Goal: Task Accomplishment & Management: Use online tool/utility

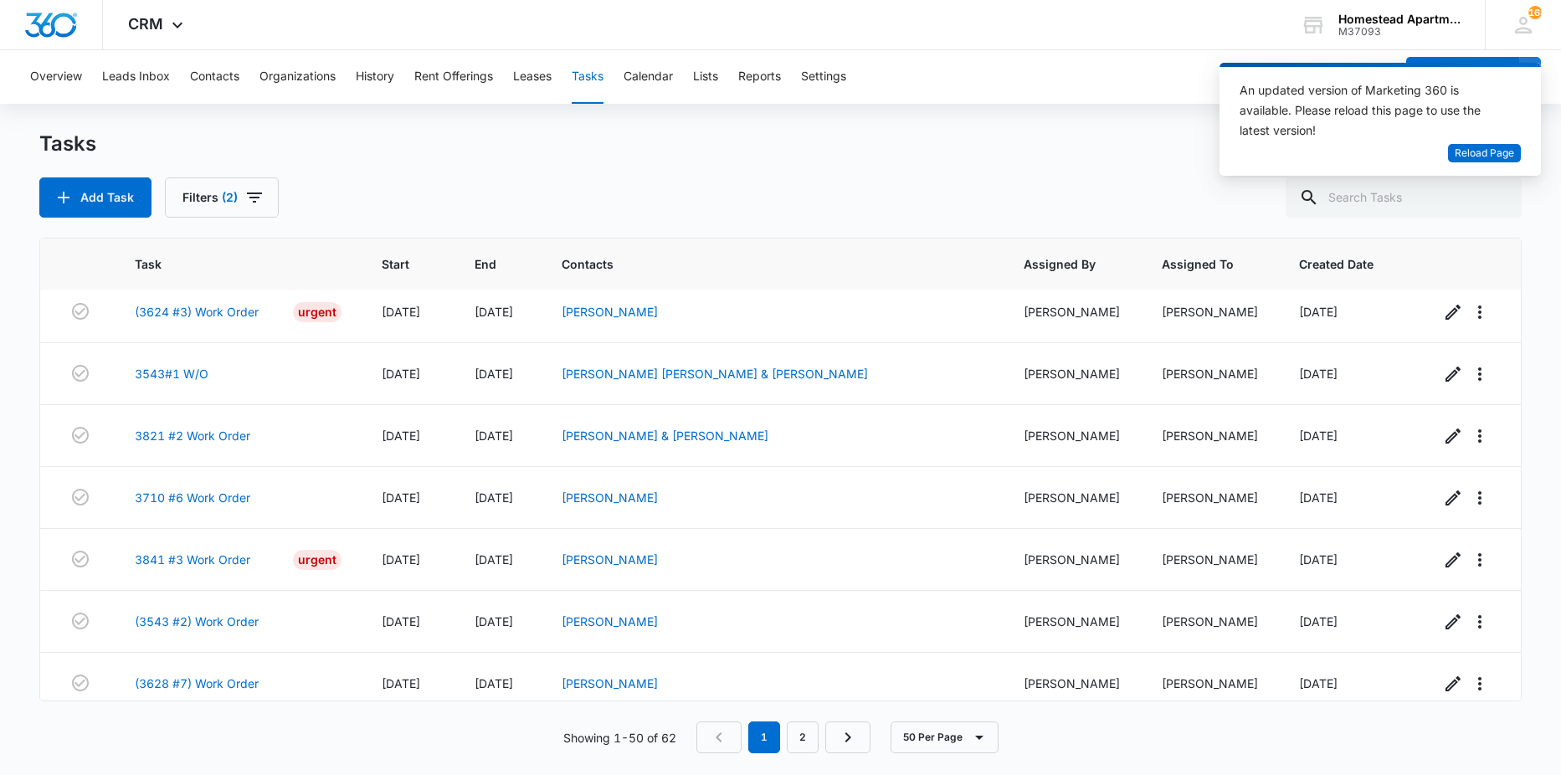
scroll to position [2595, 0]
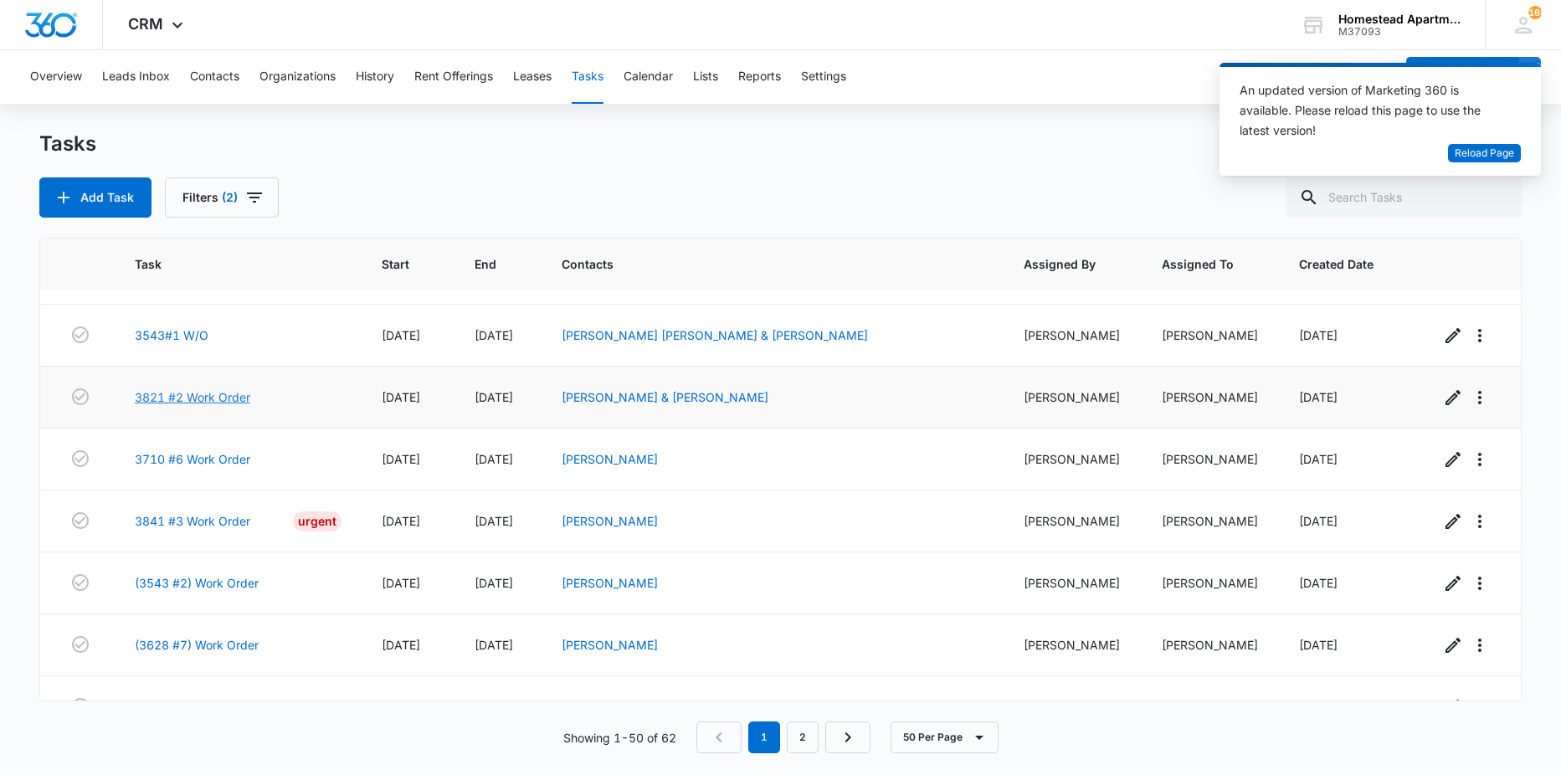
click at [202, 399] on link "3821 #2 Work Order" at bounding box center [193, 397] width 116 height 18
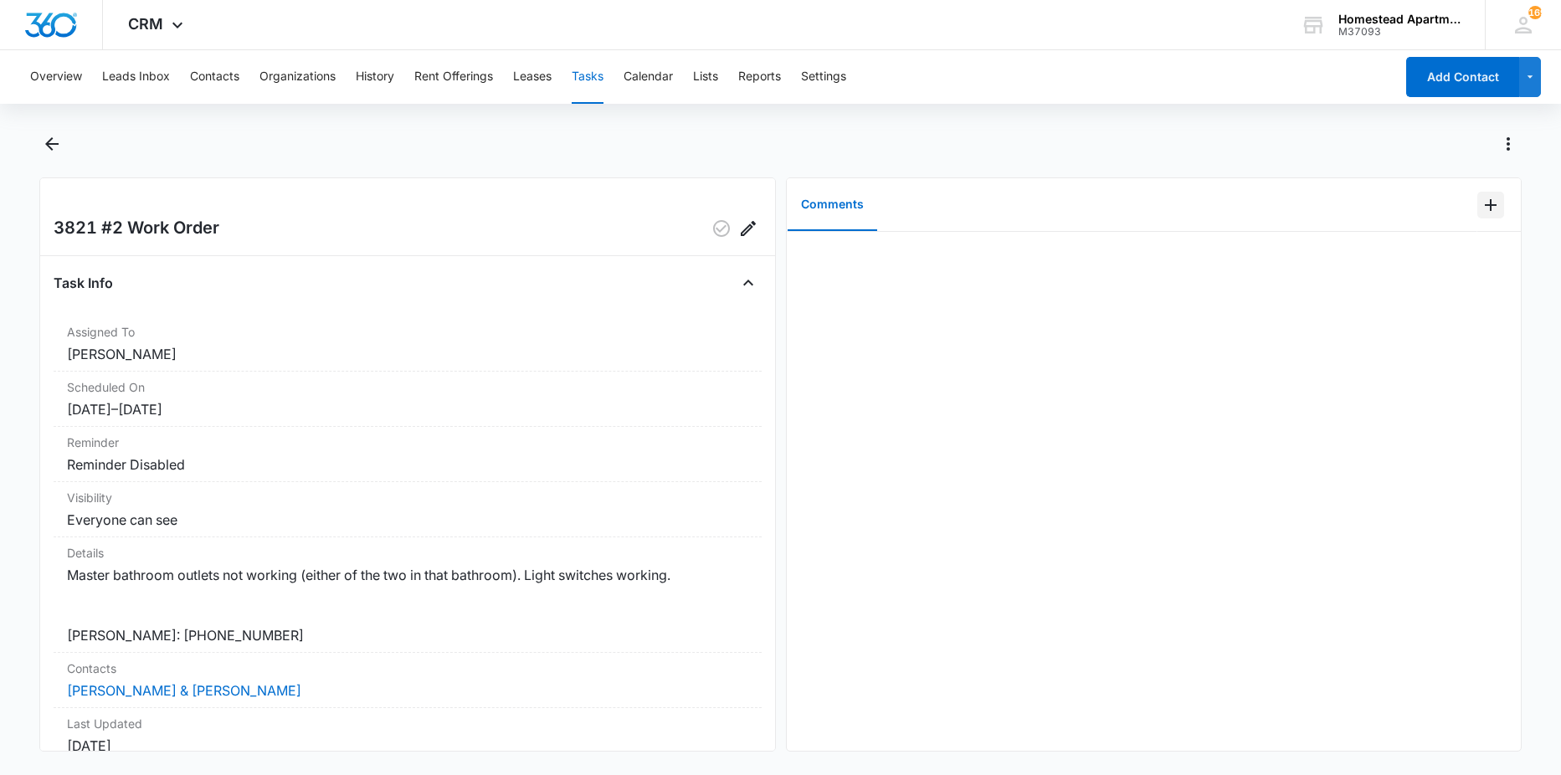
click at [1481, 212] on icon "Add Comment" at bounding box center [1491, 205] width 20 height 20
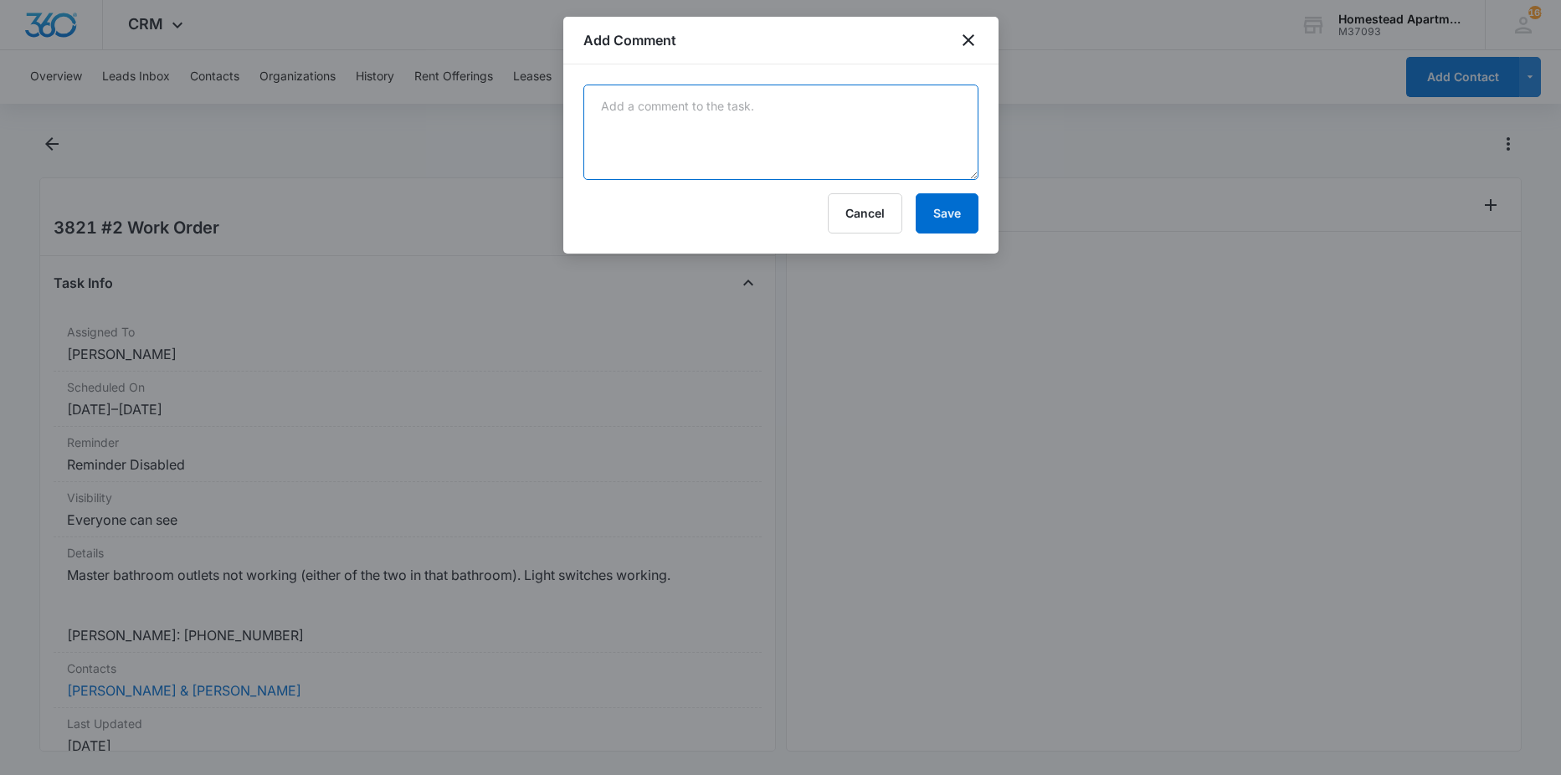
click at [863, 141] on textarea at bounding box center [781, 132] width 395 height 95
type textarea "gfi tripped."
click at [941, 213] on button "Save" at bounding box center [947, 213] width 63 height 40
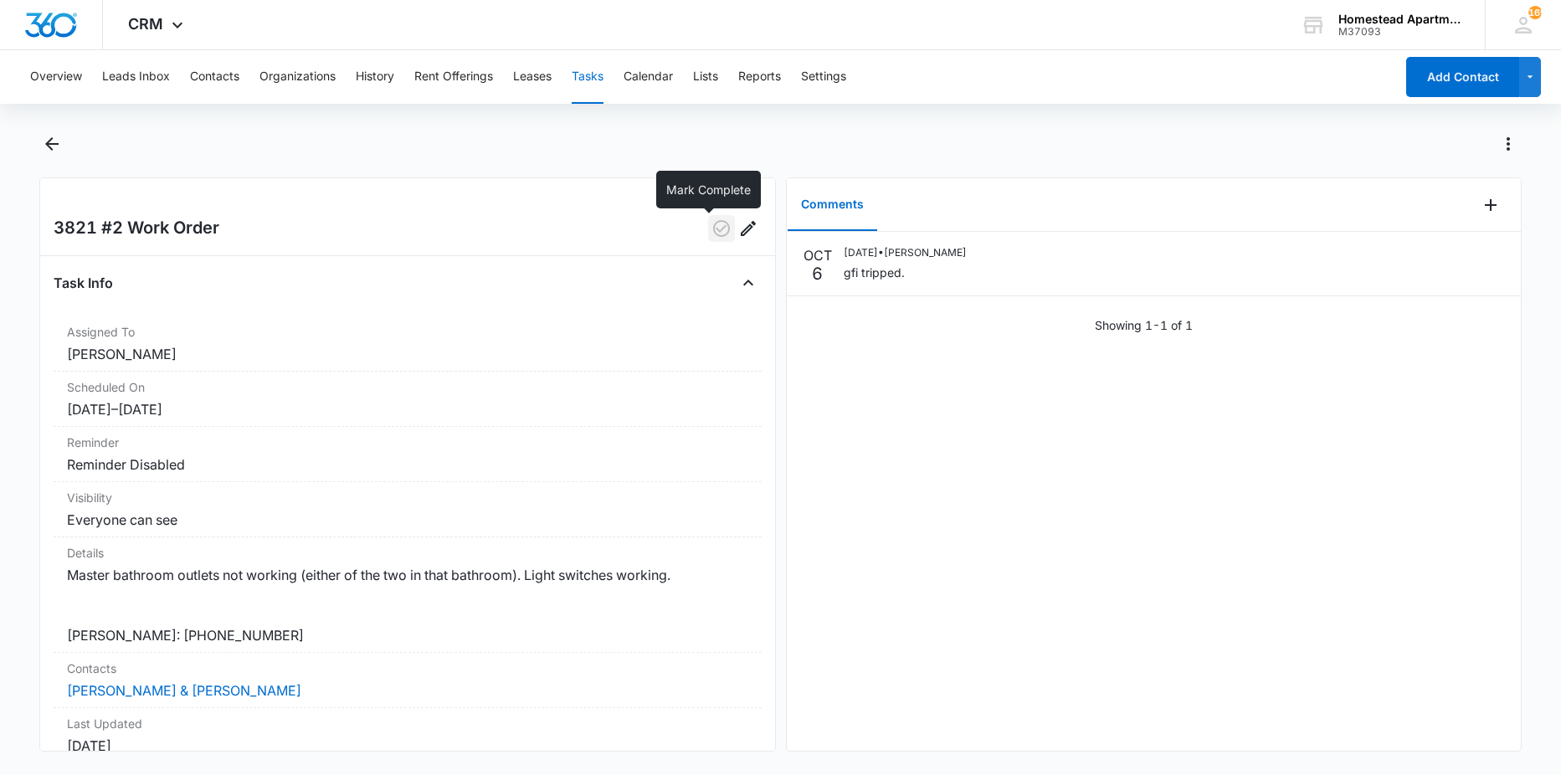
click at [712, 224] on icon "button" at bounding box center [722, 229] width 20 height 20
click at [54, 148] on icon "Back" at bounding box center [52, 144] width 20 height 20
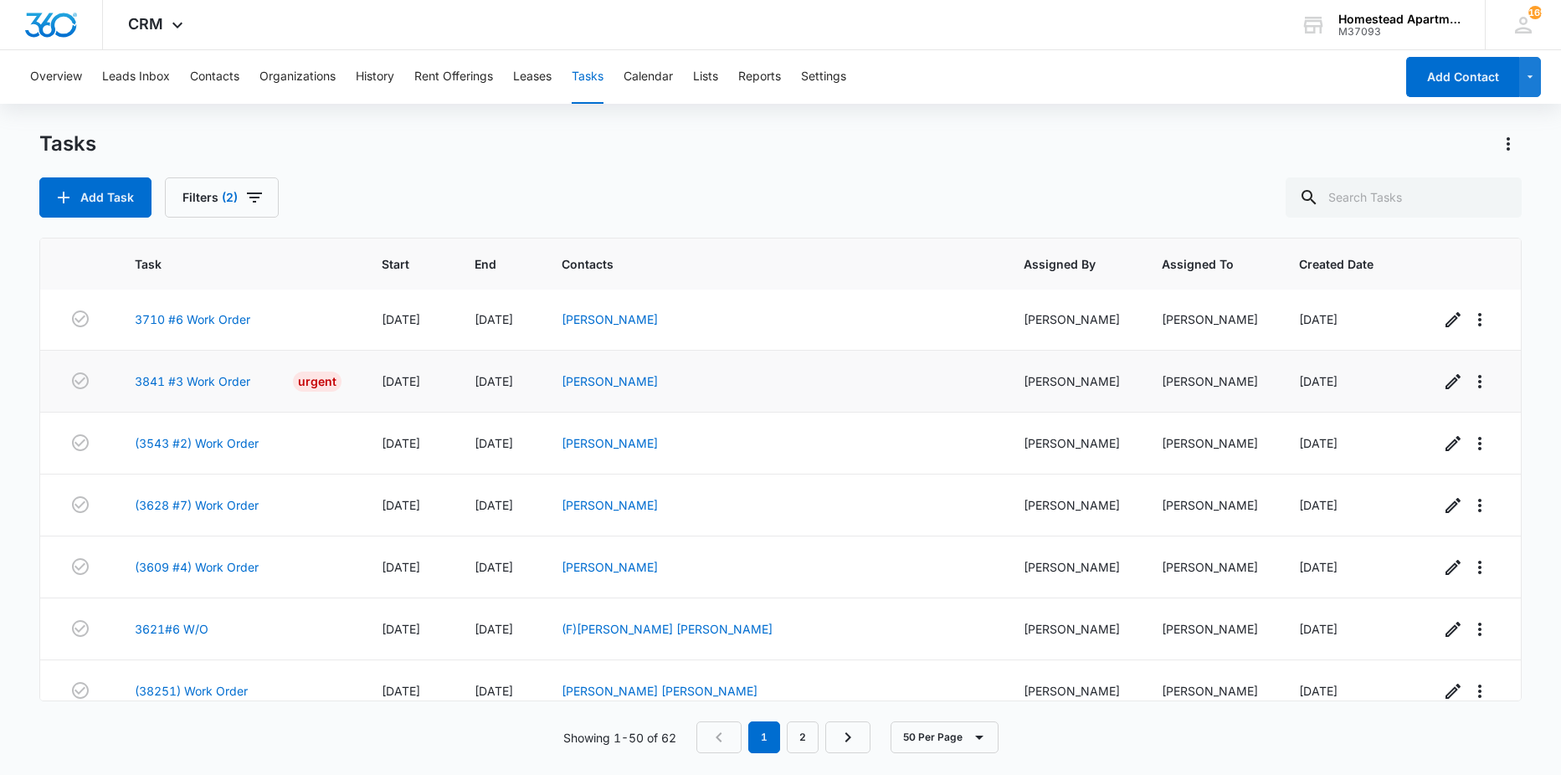
scroll to position [2694, 0]
